Goal: Task Accomplishment & Management: Complete application form

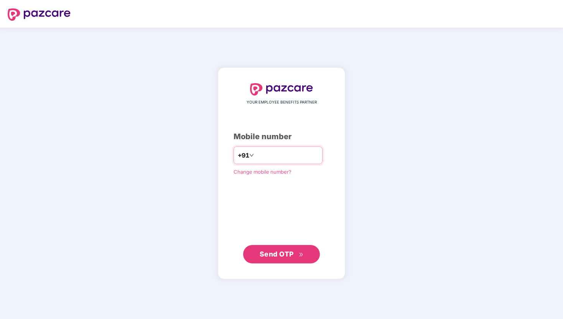
type input "**********"
click at [272, 253] on span "Send OTP" at bounding box center [276, 254] width 34 height 8
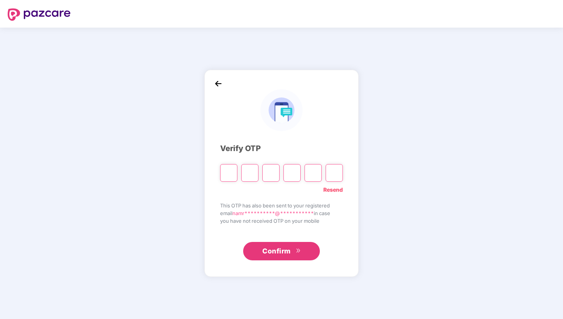
type input "*"
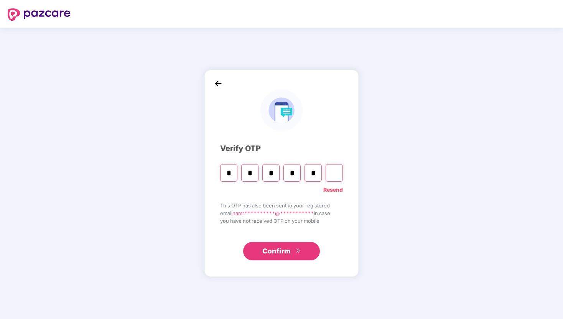
type input "*"
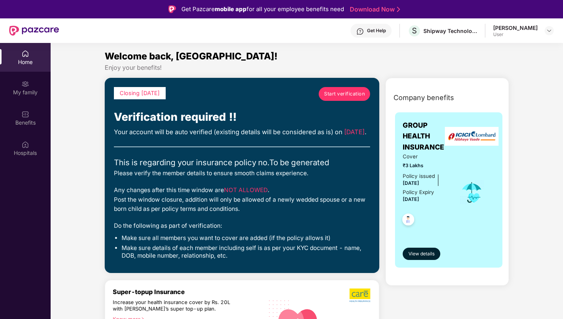
click at [348, 95] on span "Start verification" at bounding box center [344, 94] width 41 height 8
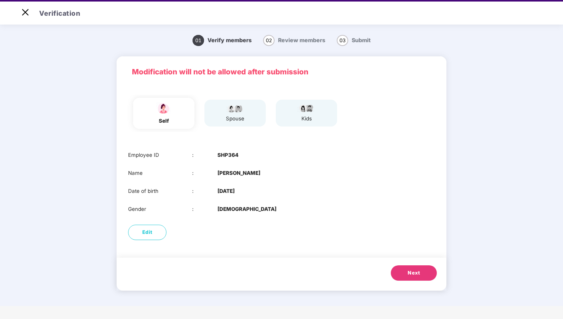
scroll to position [18, 0]
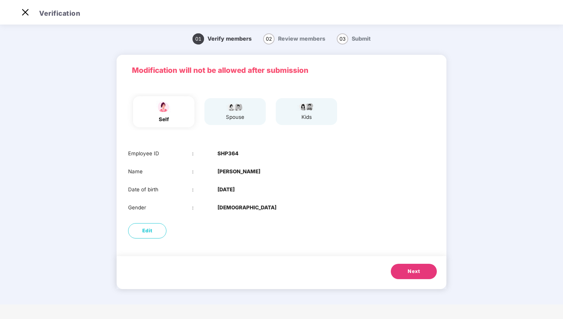
click at [258, 112] on div "spouse" at bounding box center [234, 111] width 61 height 27
click at [407, 273] on button "Next" at bounding box center [414, 271] width 46 height 15
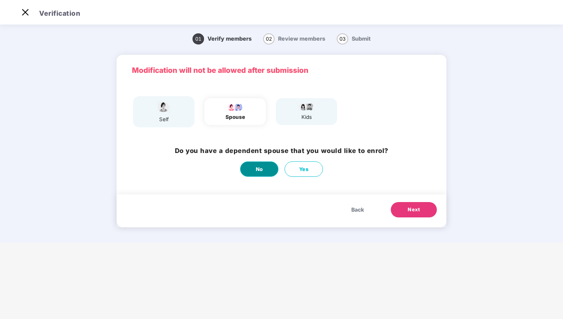
click at [269, 167] on button "No" at bounding box center [259, 168] width 38 height 15
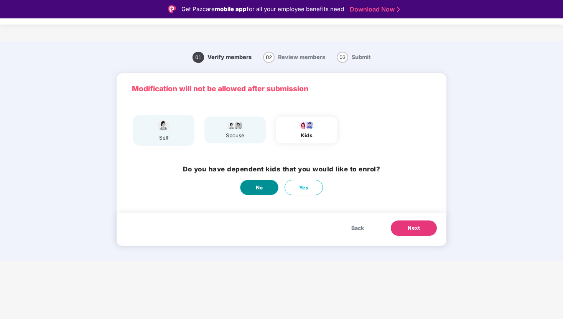
click at [263, 185] on button "No" at bounding box center [259, 187] width 38 height 15
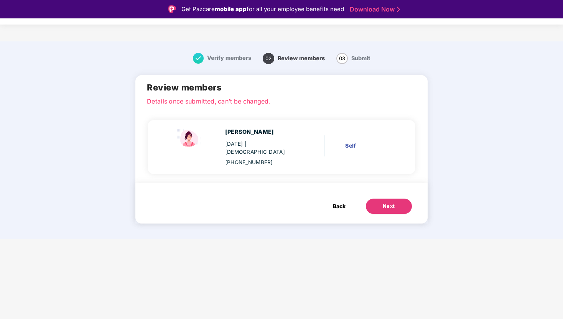
click at [374, 205] on button "Next" at bounding box center [389, 206] width 46 height 15
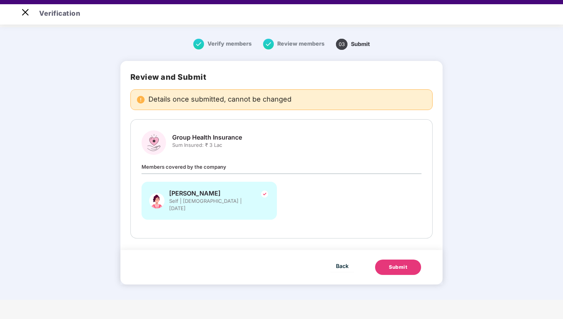
scroll to position [18, 0]
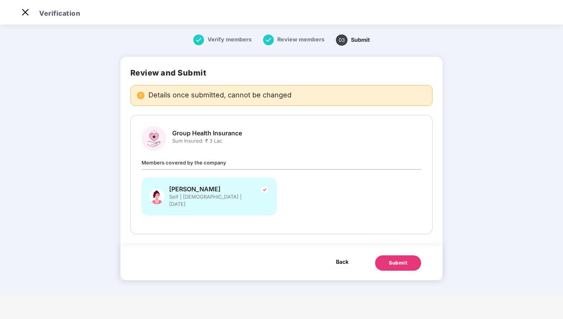
click at [343, 257] on span "Back" at bounding box center [342, 262] width 13 height 10
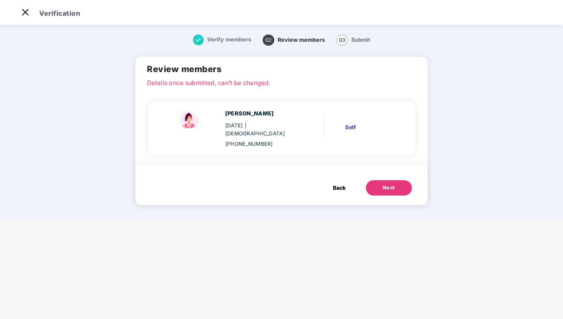
click at [341, 184] on span "Back" at bounding box center [339, 188] width 13 height 8
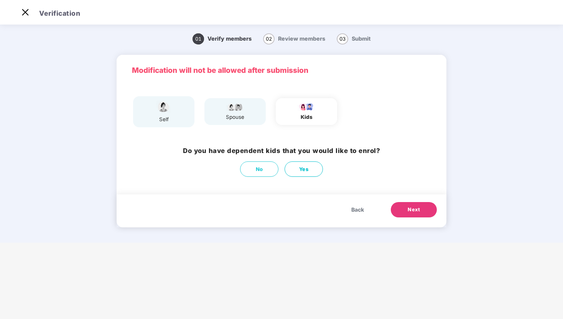
scroll to position [15, 0]
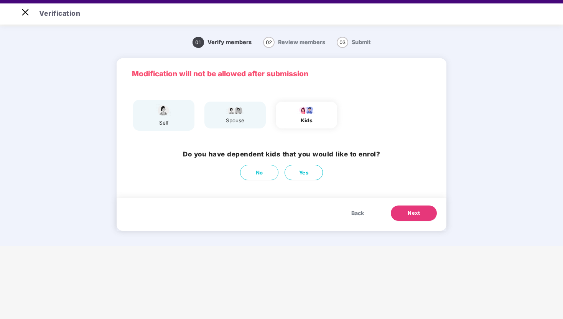
click at [359, 217] on span "Back" at bounding box center [357, 213] width 13 height 8
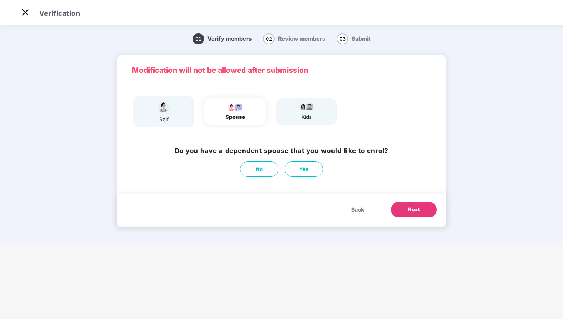
click at [357, 210] on span "Back" at bounding box center [357, 209] width 13 height 8
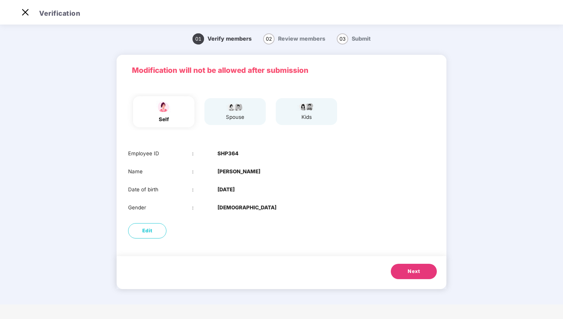
scroll to position [16, 0]
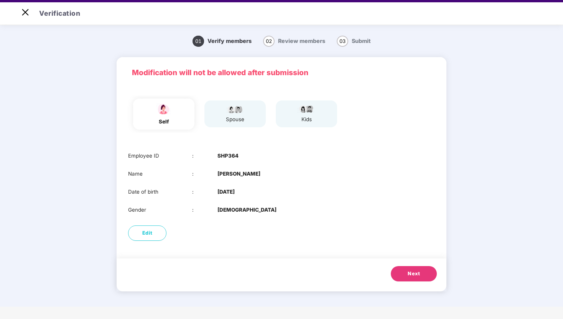
click at [422, 266] on button "Next" at bounding box center [414, 273] width 46 height 15
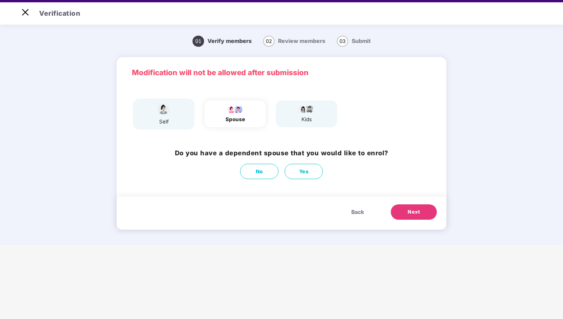
scroll to position [18, 0]
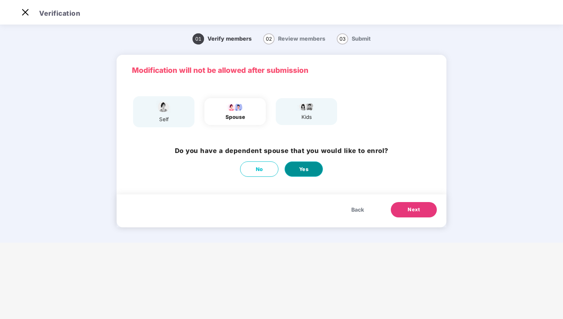
click at [316, 172] on button "Yes" at bounding box center [303, 168] width 38 height 15
select select "****"
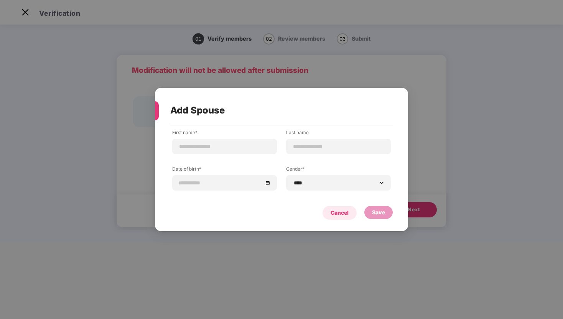
click at [338, 210] on div "Cancel" at bounding box center [339, 212] width 18 height 8
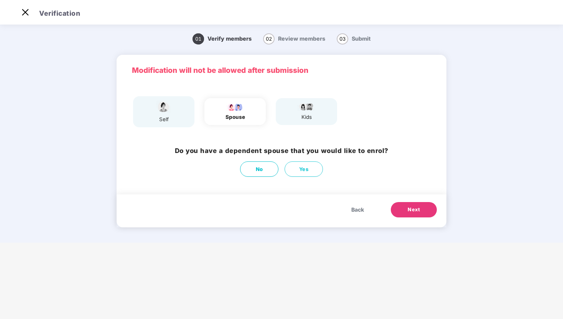
click at [279, 169] on div "No Yes" at bounding box center [281, 168] width 213 height 15
click at [272, 173] on button "No" at bounding box center [259, 168] width 38 height 15
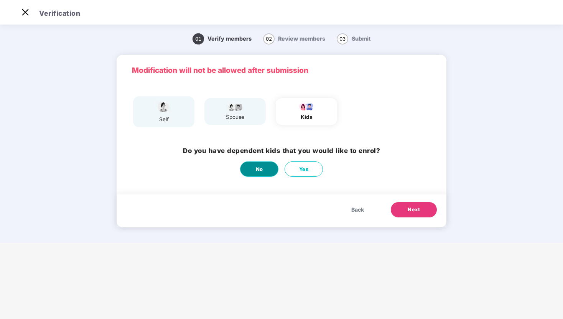
scroll to position [0, 0]
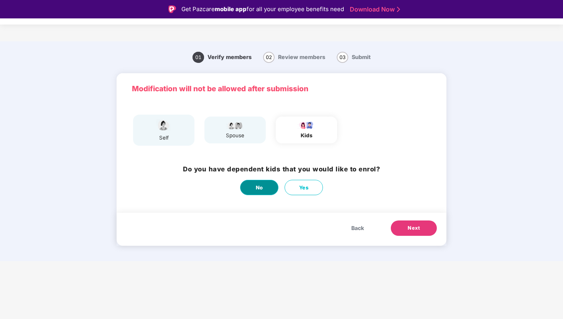
click at [268, 188] on button "No" at bounding box center [259, 187] width 38 height 15
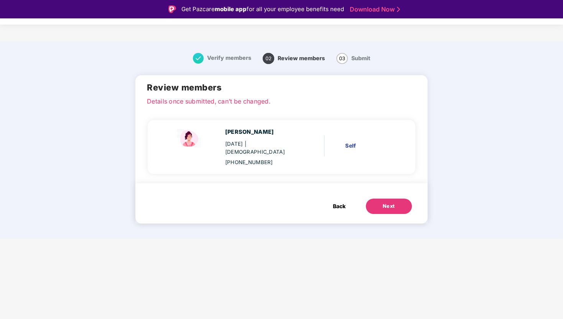
click at [385, 202] on div "Next" at bounding box center [388, 206] width 12 height 8
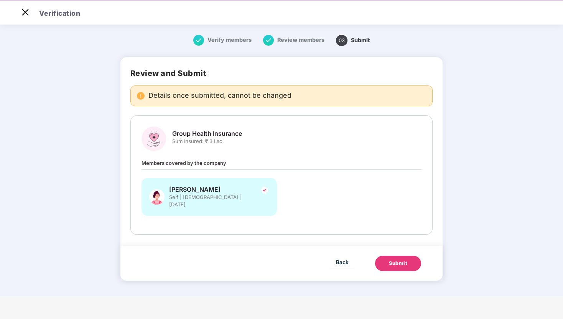
scroll to position [18, 0]
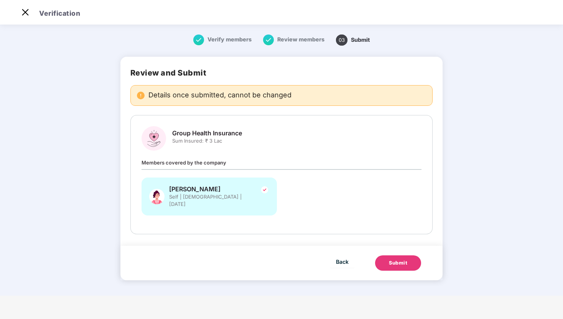
click at [402, 259] on div "Submit" at bounding box center [398, 263] width 18 height 8
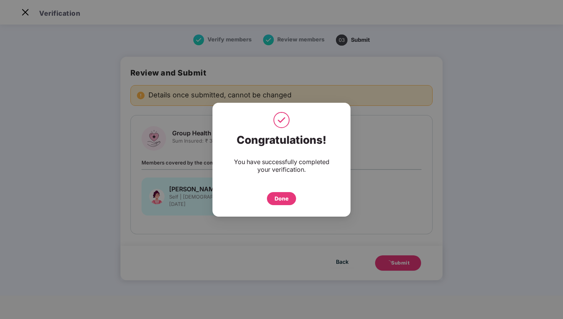
click at [284, 200] on div "Done" at bounding box center [281, 198] width 14 height 8
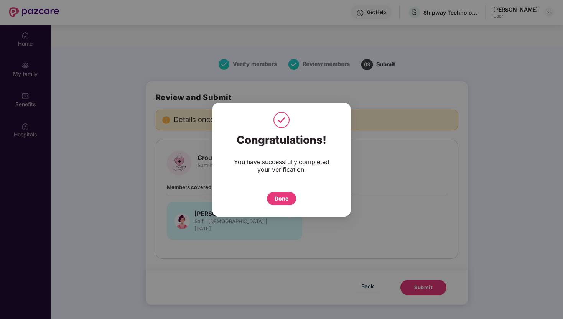
scroll to position [43, 0]
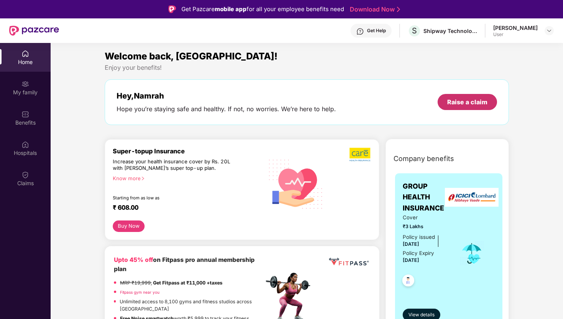
click at [457, 102] on div "Raise a claim" at bounding box center [467, 102] width 40 height 8
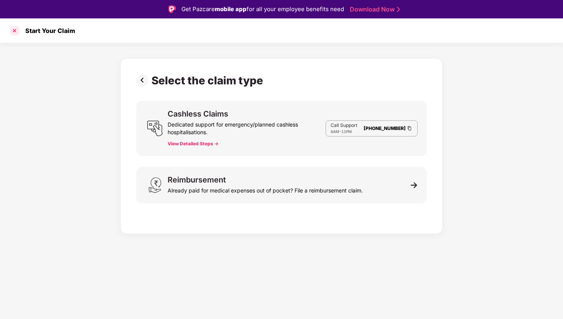
click at [16, 30] on div at bounding box center [14, 31] width 12 height 12
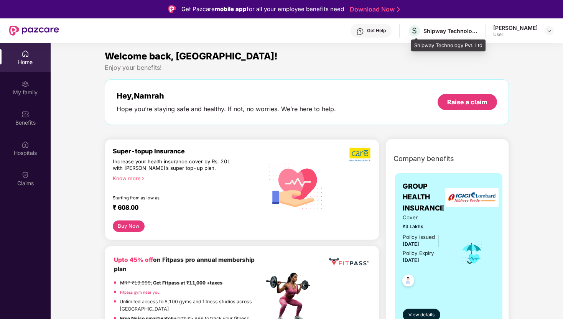
click at [451, 33] on div "Shipway Technology Pvt. Ltd" at bounding box center [450, 30] width 54 height 7
click at [522, 26] on div "[PERSON_NAME]" at bounding box center [515, 27] width 44 height 7
click at [548, 30] on img at bounding box center [549, 31] width 6 height 6
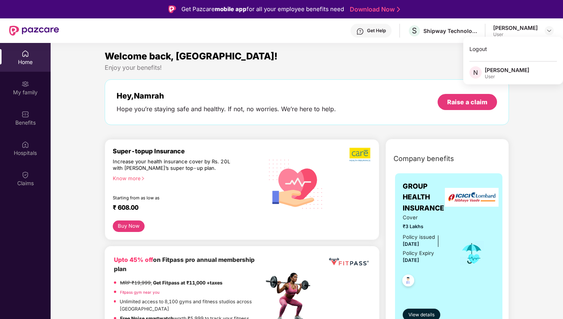
click at [306, 102] on div "Hey, [PERSON_NAME] you’re staying safe and healthy. If not, no worries. We’re h…" at bounding box center [226, 102] width 219 height 22
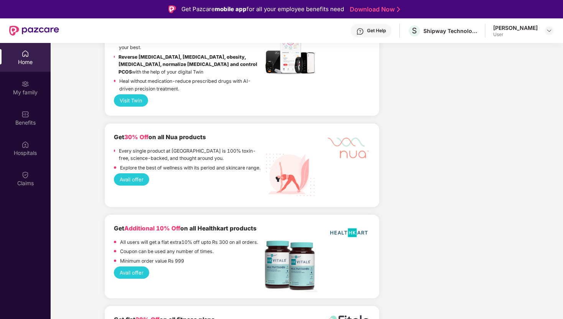
scroll to position [1312, 0]
